Goal: Find specific page/section: Find specific page/section

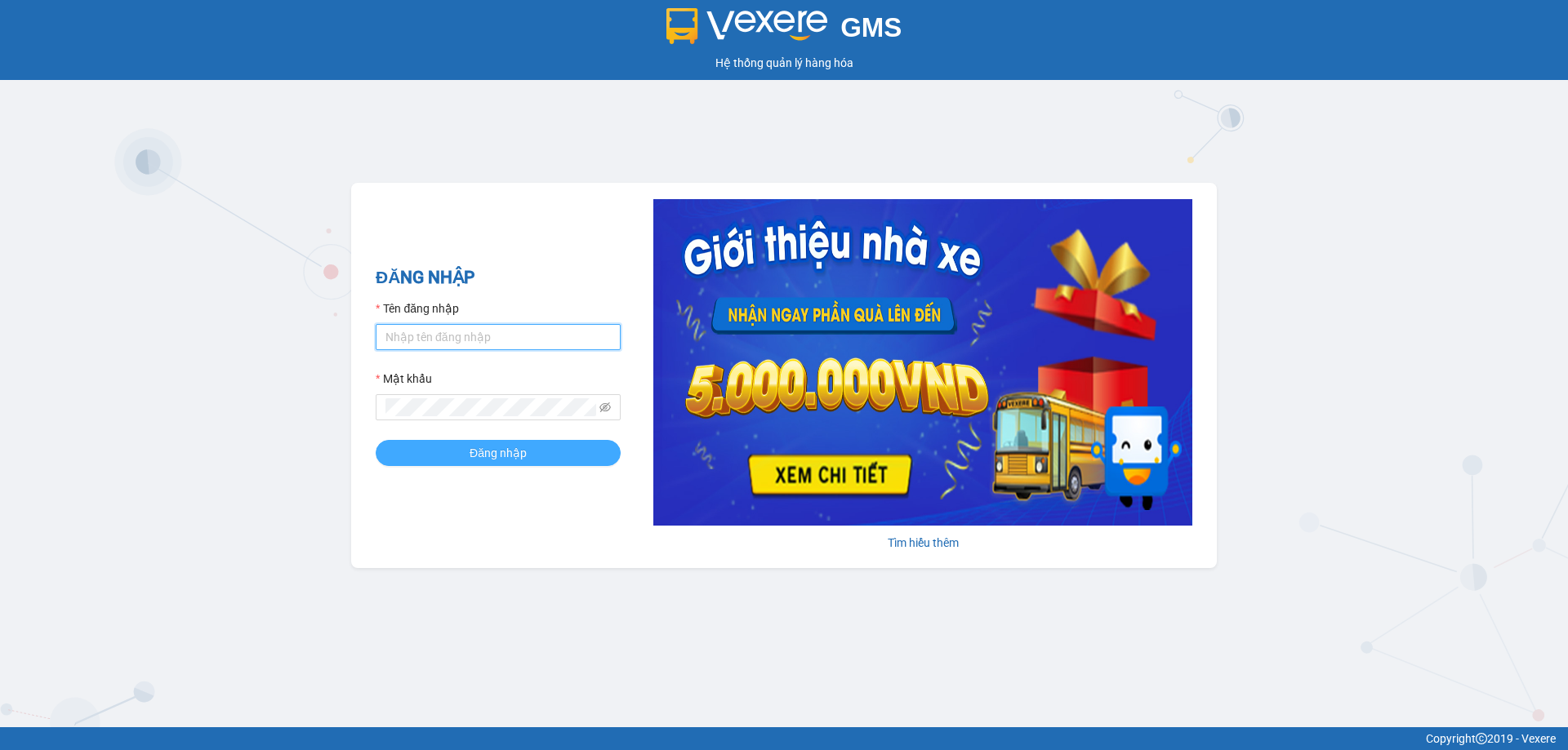
type input "bagahophong.tuanhung"
click at [494, 447] on span "Đăng nhập" at bounding box center [499, 453] width 58 height 18
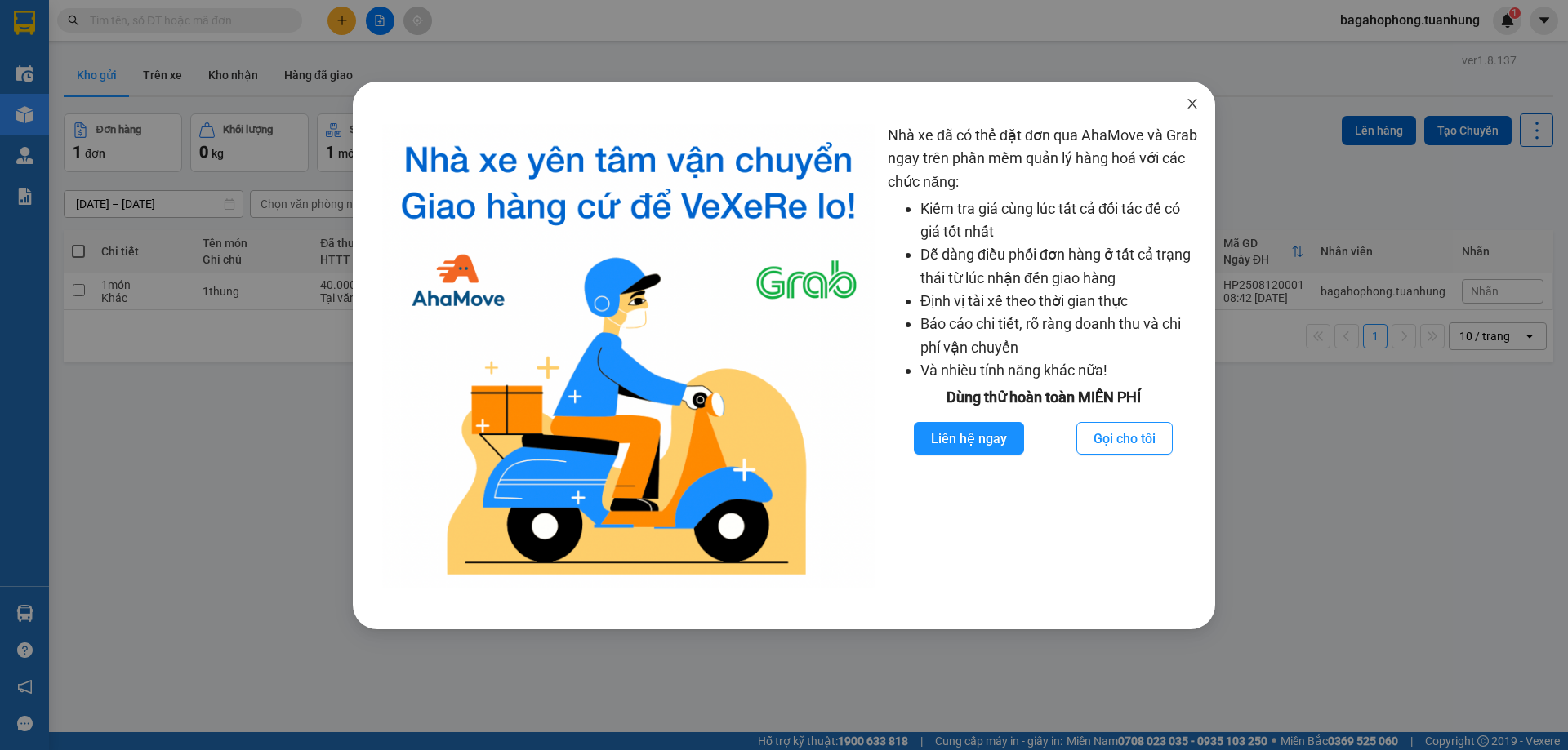
click at [1187, 97] on span "Close" at bounding box center [1192, 104] width 46 height 46
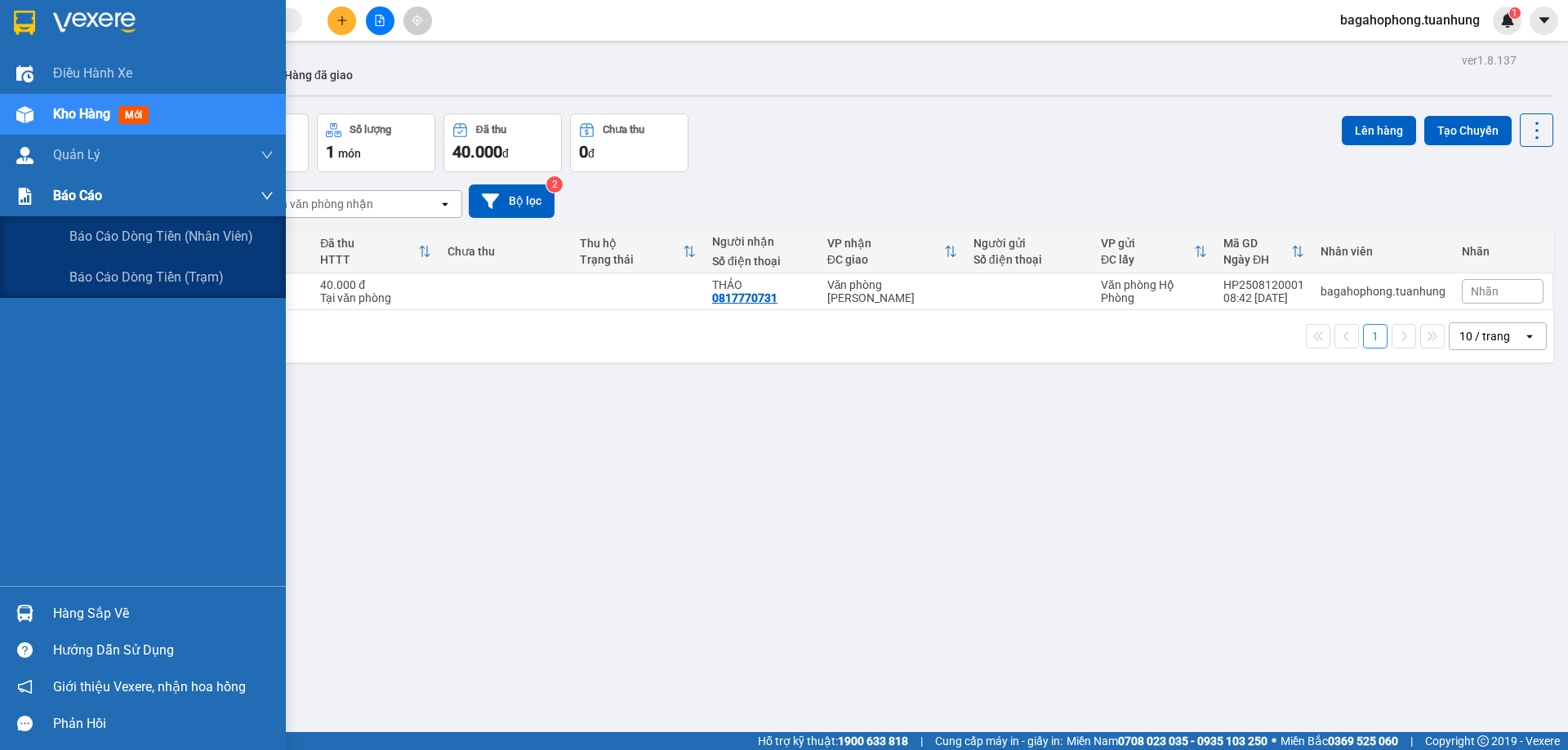
drag, startPoint x: 93, startPoint y: 185, endPoint x: 94, endPoint y: 207, distance: 22.0
click at [93, 185] on span "Báo cáo" at bounding box center [77, 195] width 49 height 21
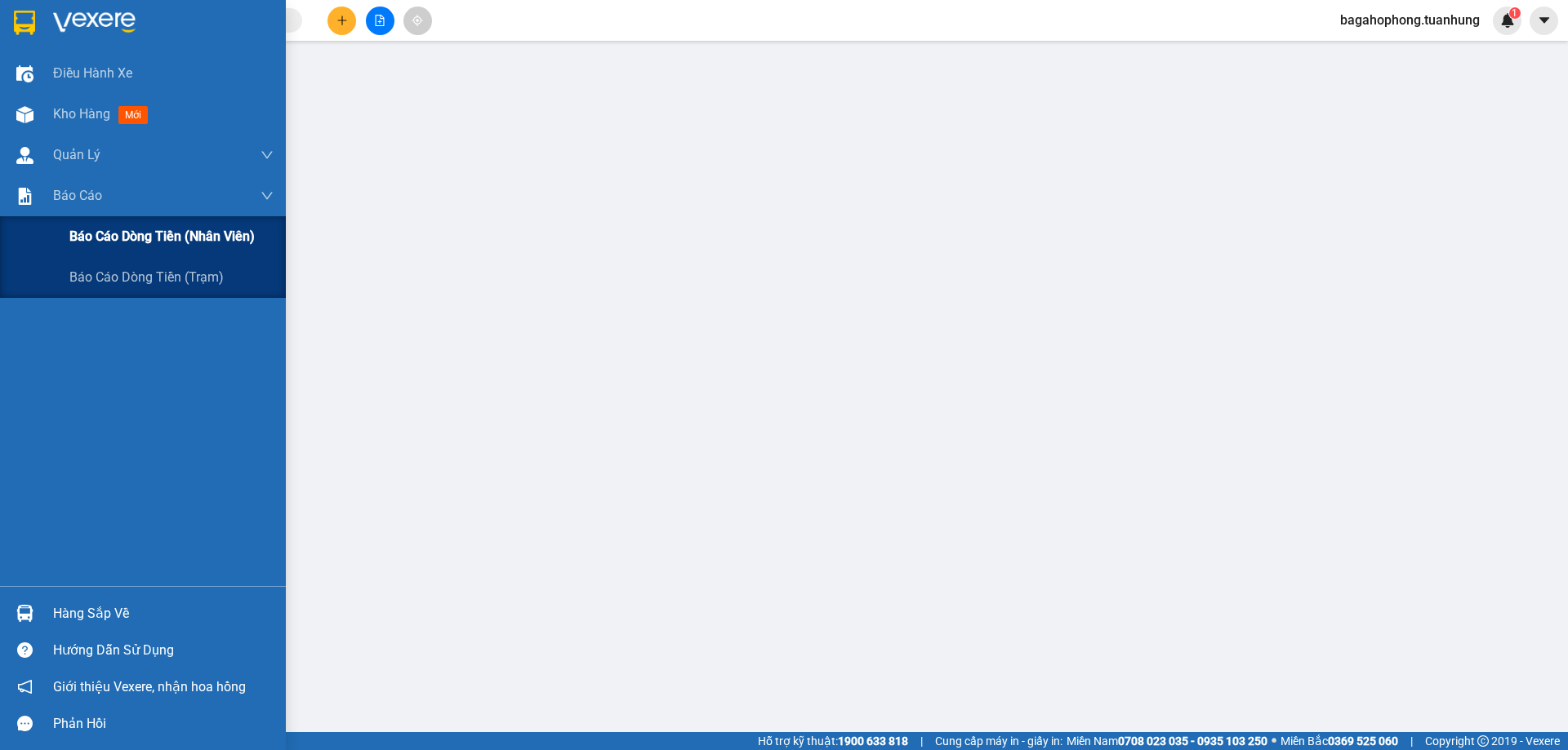
click at [107, 231] on span "Báo cáo dòng tiền (nhân viên)" at bounding box center [162, 236] width 185 height 21
